Goal: Information Seeking & Learning: Understand process/instructions

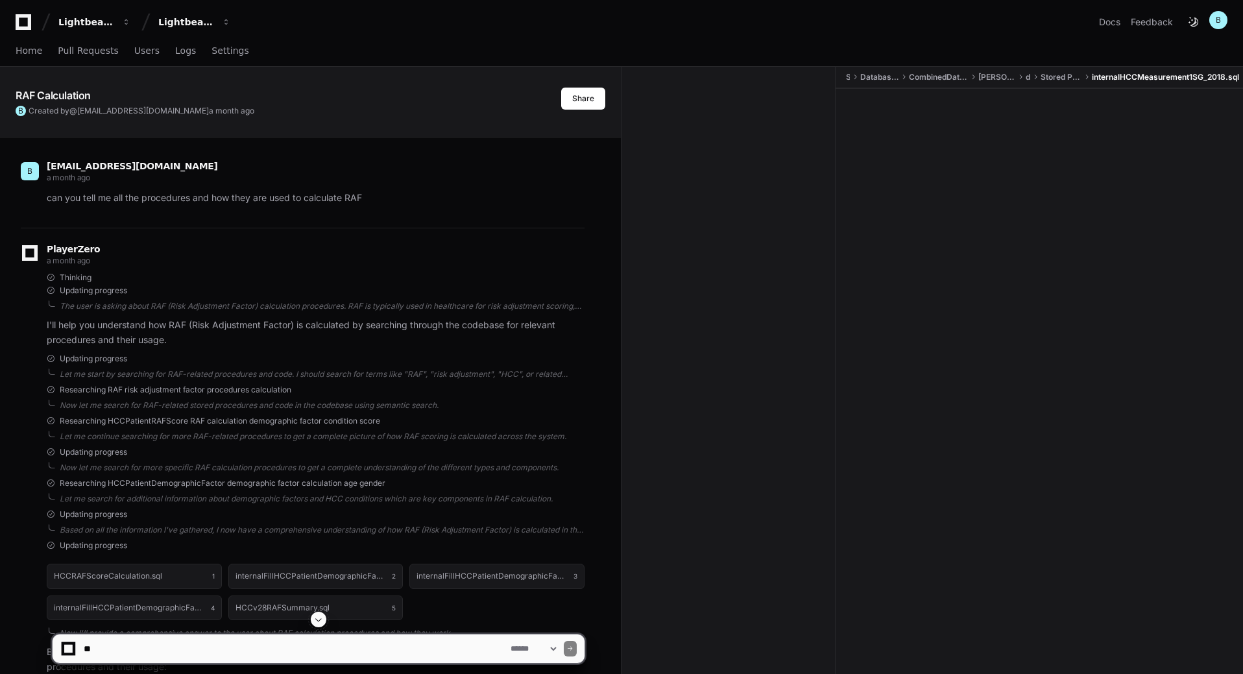
click at [184, 484] on span "Researching HCCPatientDemographicFactor demographic factor calculation age gend…" at bounding box center [223, 483] width 326 height 10
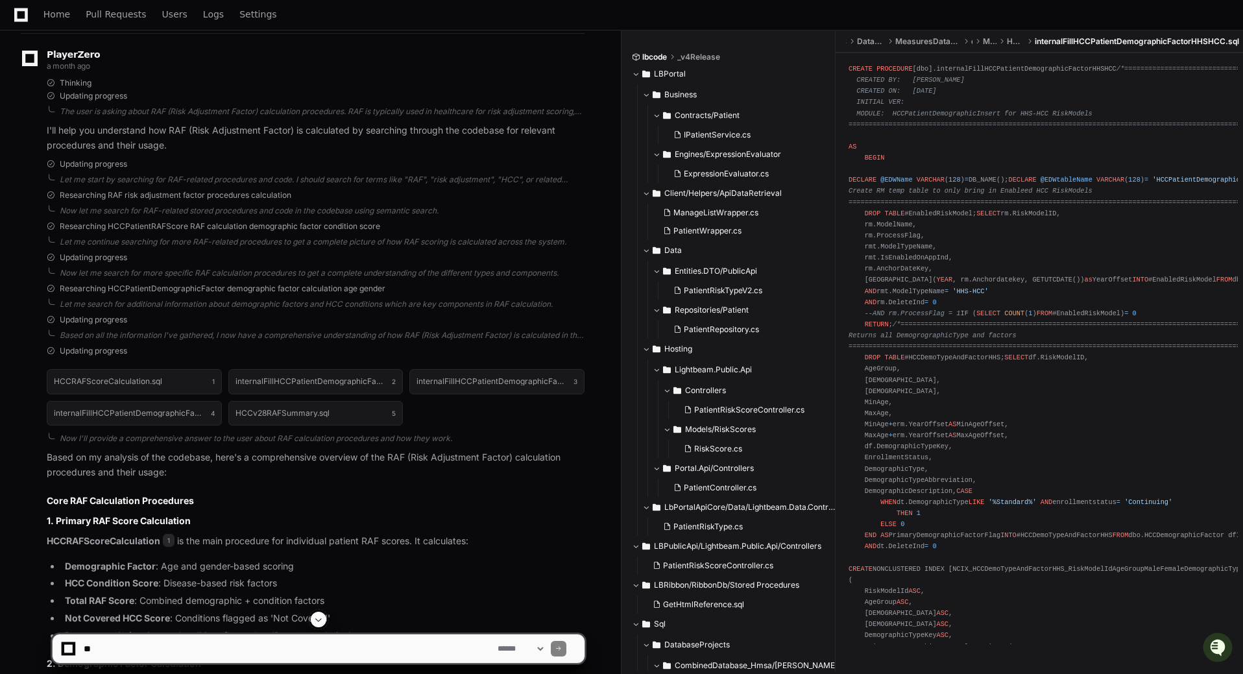
scroll to position [324, 0]
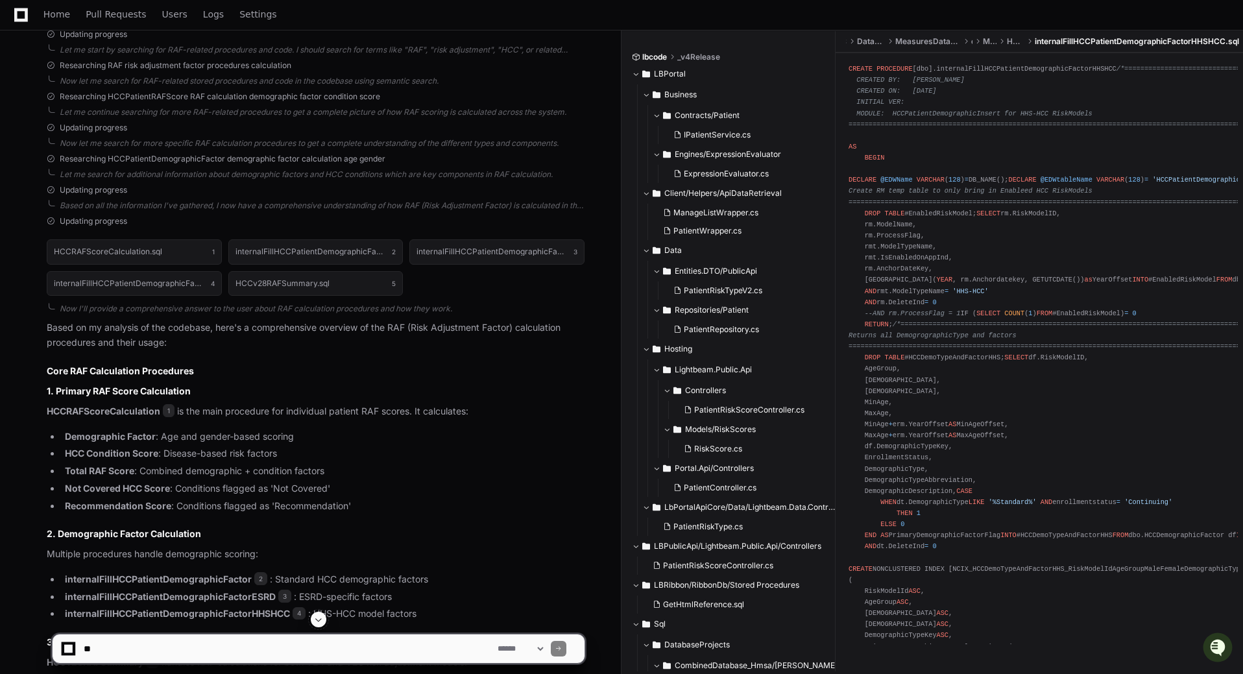
click at [93, 439] on strong "Demographic Factor" at bounding box center [110, 436] width 91 height 11
click at [167, 413] on span "1" at bounding box center [169, 410] width 12 height 13
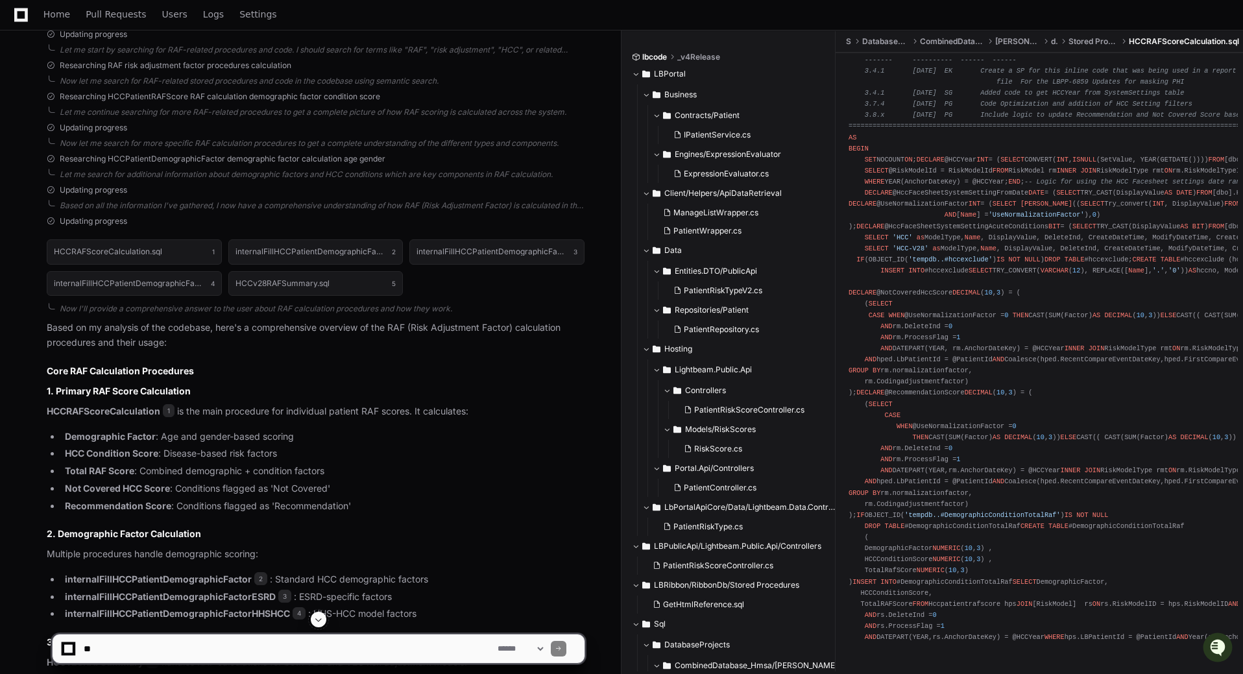
scroll to position [0, 0]
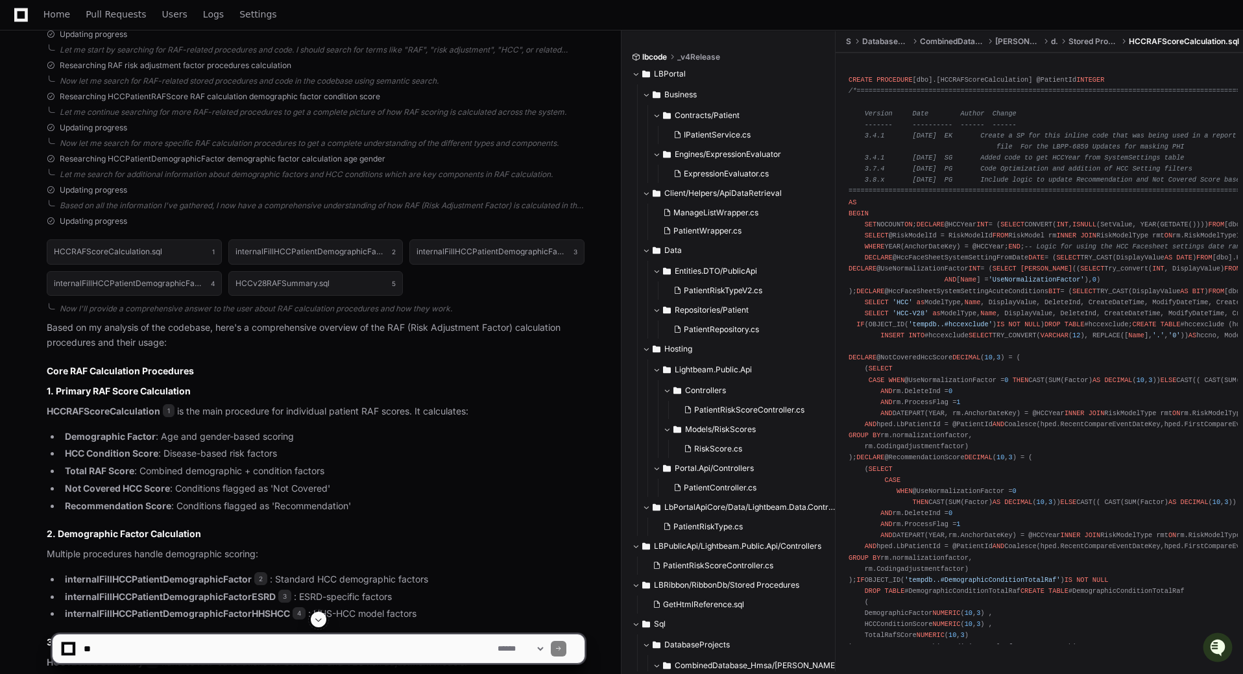
click at [971, 80] on div "CREATE PROCEDURE [dbo].[HCCRAFScoreCalculation] @PatientId INTEGER /*==========…" at bounding box center [1039, 408] width 381 height 689
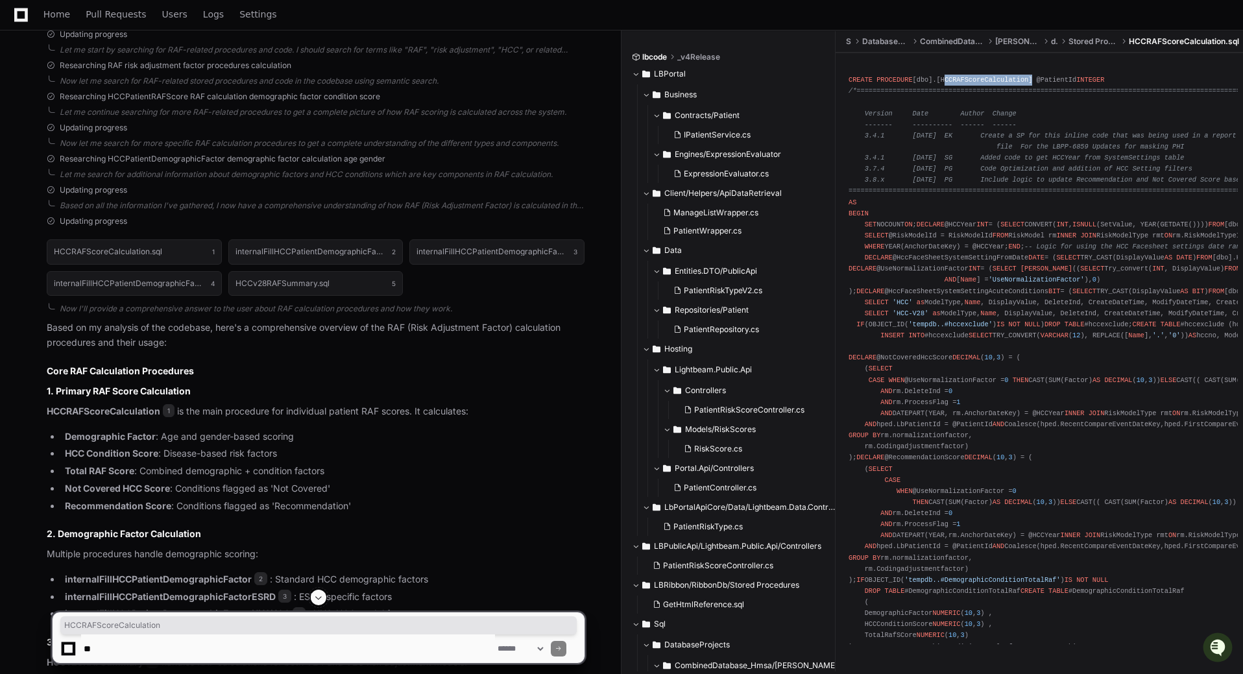
copy div "HCCRAFScoreCalculation"
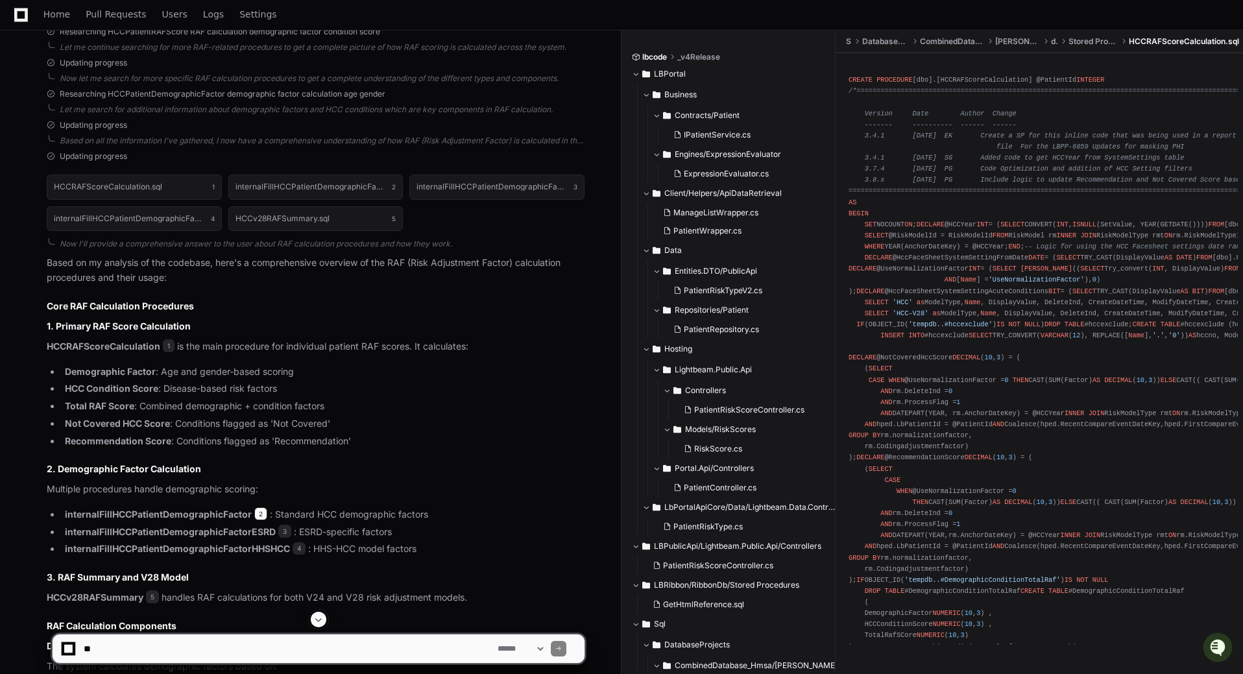
click at [261, 516] on span "2" at bounding box center [260, 513] width 13 height 13
